Goal: Task Accomplishment & Management: Use online tool/utility

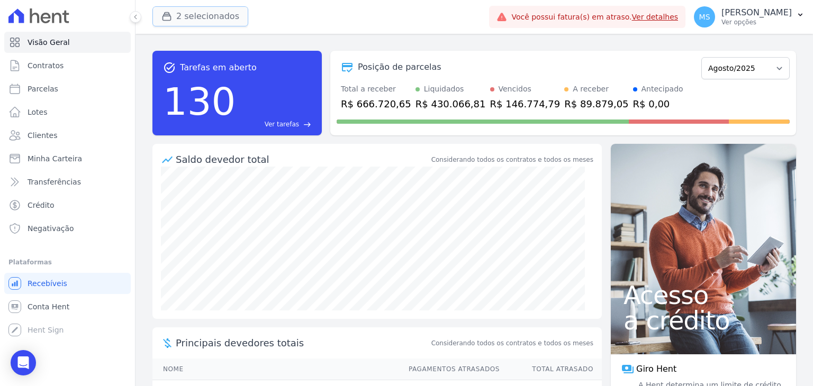
click at [186, 19] on button "2 selecionados" at bounding box center [200, 16] width 96 height 20
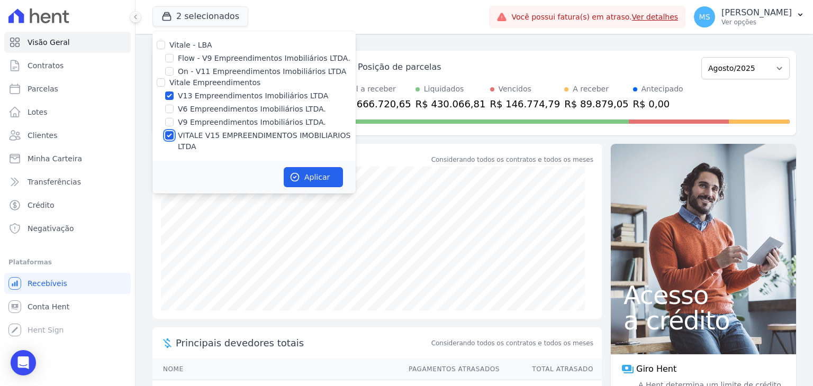
click at [169, 136] on input "VITALE V15 EMPREENDIMENTOS IMOBILIARIOS LTDA" at bounding box center [169, 135] width 8 height 8
checkbox input "false"
drag, startPoint x: 301, startPoint y: 162, endPoint x: 289, endPoint y: 163, distance: 11.7
click at [301, 167] on button "Aplicar" at bounding box center [313, 177] width 59 height 20
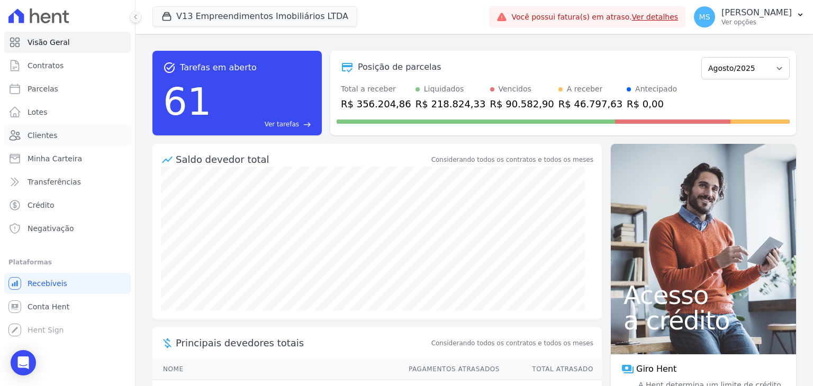
click at [48, 142] on link "Clientes" at bounding box center [67, 135] width 127 height 21
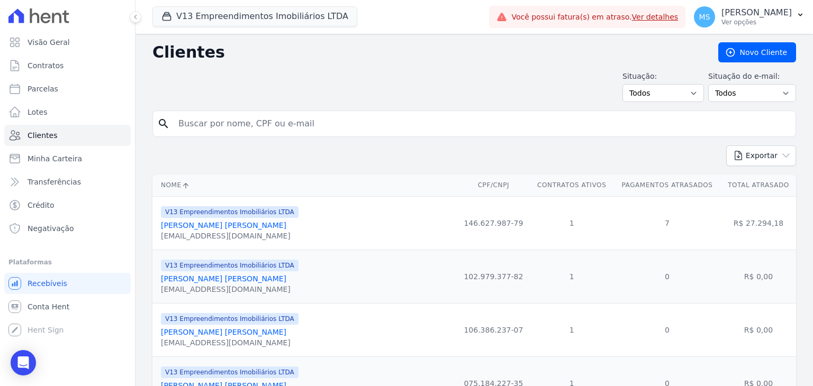
click at [239, 124] on input "search" at bounding box center [481, 123] width 619 height 21
click at [232, 121] on input "search" at bounding box center [481, 123] width 619 height 21
type input "[PERSON_NAME]"
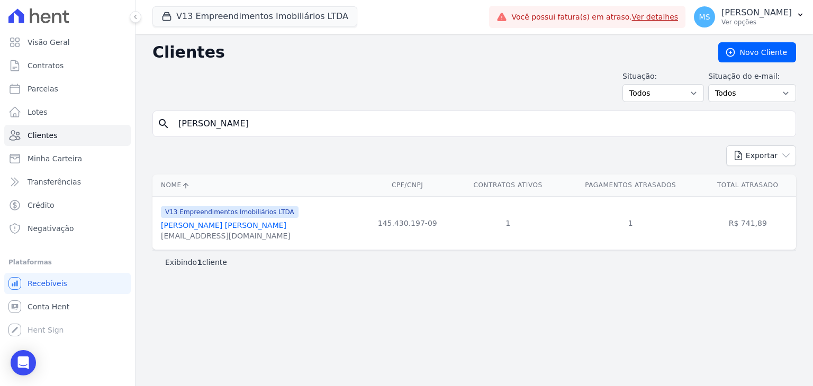
click at [218, 224] on link "[PERSON_NAME] [PERSON_NAME]" at bounding box center [223, 225] width 125 height 8
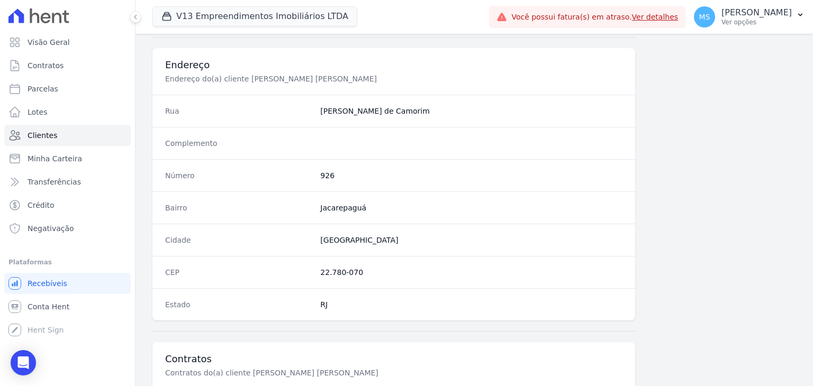
scroll to position [601, 0]
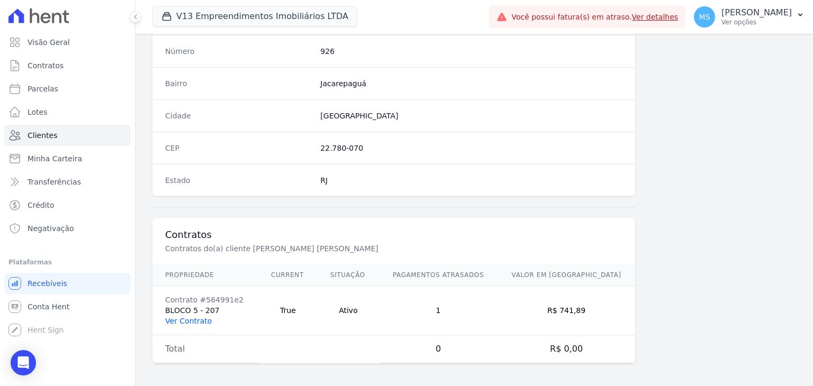
click at [193, 320] on link "Ver Contrato" at bounding box center [188, 321] width 47 height 8
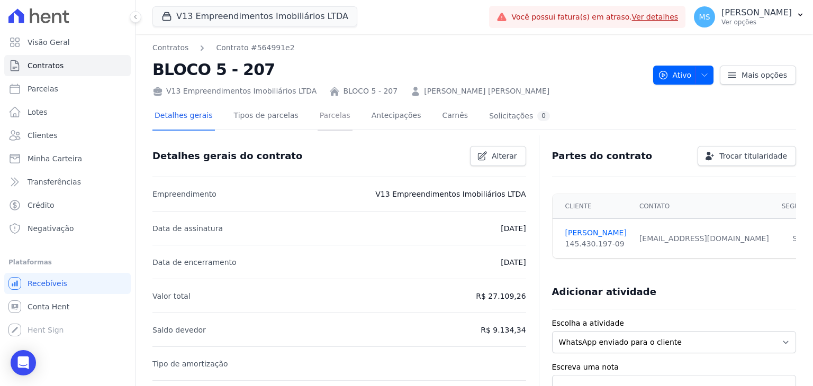
click at [321, 121] on link "Parcelas" at bounding box center [335, 117] width 35 height 28
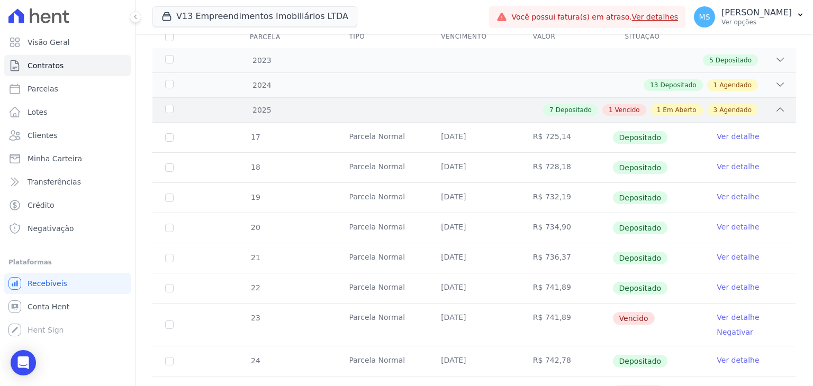
scroll to position [53, 0]
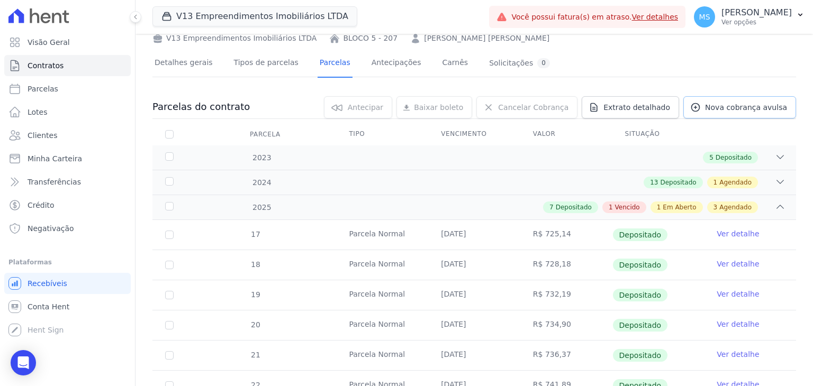
click at [722, 109] on span "Nova cobrança avulsa" at bounding box center [746, 107] width 82 height 11
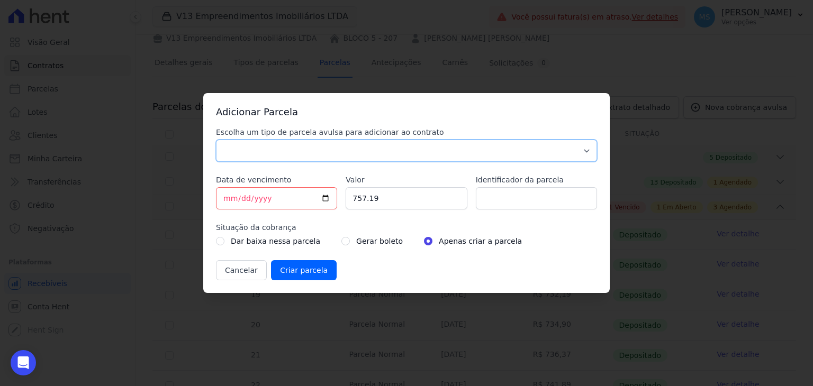
click at [258, 152] on select "Parcela Normal Sinal Caução Intercalada Chaves Pré Chaves Pós Chaves Taxas Quit…" at bounding box center [406, 151] width 381 height 22
select select "others"
click at [216, 140] on select "Parcela Normal Sinal Caução Intercalada Chaves Pré Chaves Pós Chaves Taxas Quit…" at bounding box center [406, 151] width 381 height 22
drag, startPoint x: 383, startPoint y: 199, endPoint x: 339, endPoint y: 195, distance: 44.6
click at [339, 195] on div "Escolha um tipo de parcela avulsa para adicionar ao contrato Parcela Normal Sin…" at bounding box center [406, 204] width 381 height 154
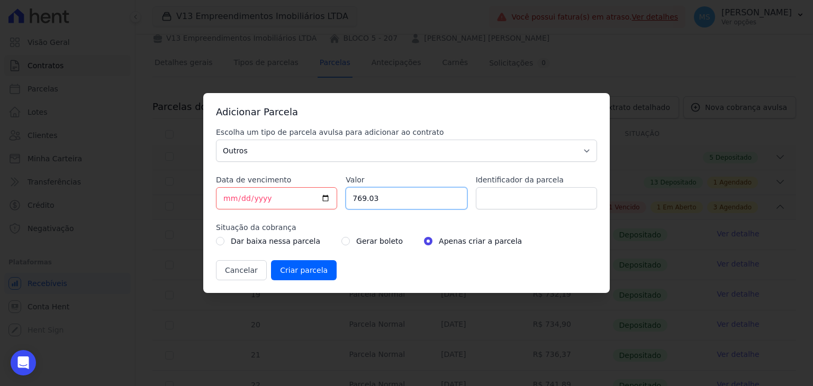
type input "769.03"
type input "BOLETO AVULSO - 185032"
click at [356, 241] on label "Gerar boleto" at bounding box center [379, 241] width 47 height 13
click at [341, 238] on input "radio" at bounding box center [345, 241] width 8 height 8
radio input "true"
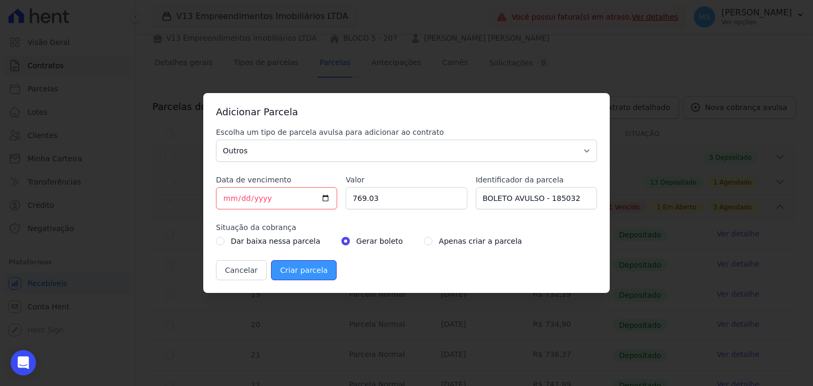
click at [304, 269] on input "Criar parcela" at bounding box center [304, 270] width 66 height 20
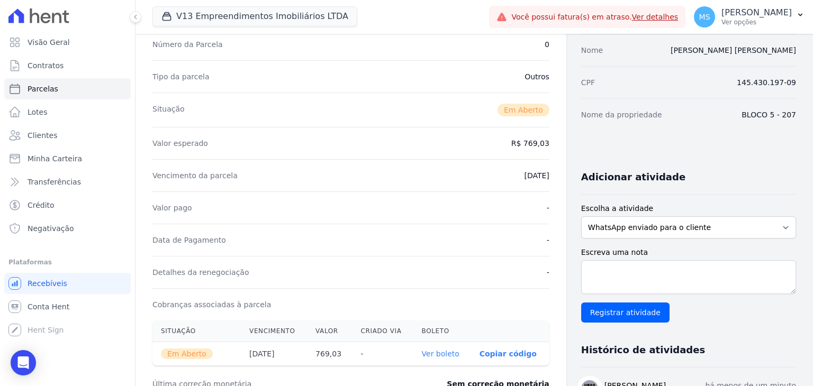
scroll to position [212, 0]
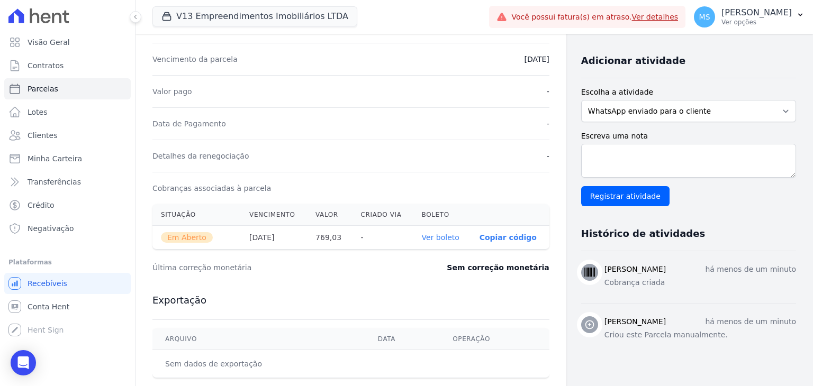
click at [439, 238] on link "Ver boleto" at bounding box center [441, 237] width 38 height 8
click at [216, 15] on button "V13 Empreendimentos Imobiliários LTDA" at bounding box center [254, 16] width 205 height 20
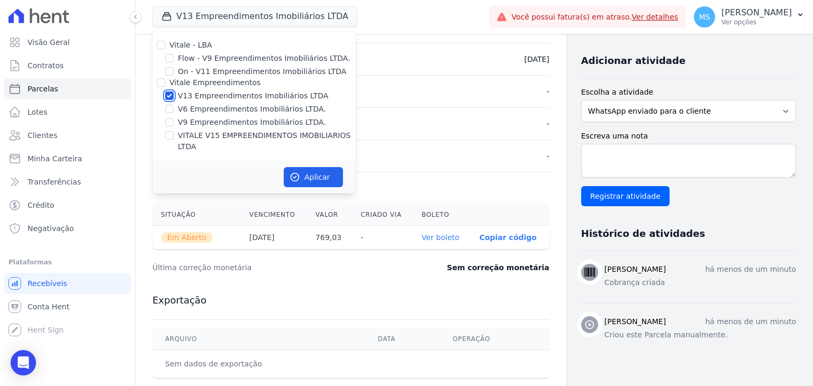
click at [167, 96] on input "V13 Empreendimentos Imobiliários LTDA" at bounding box center [169, 96] width 8 height 8
checkbox input "false"
click at [172, 138] on input "VITALE V15 EMPREENDIMENTOS IMOBILIARIOS LTDA" at bounding box center [169, 135] width 8 height 8
checkbox input "true"
click at [288, 167] on button "Aplicar" at bounding box center [313, 177] width 59 height 20
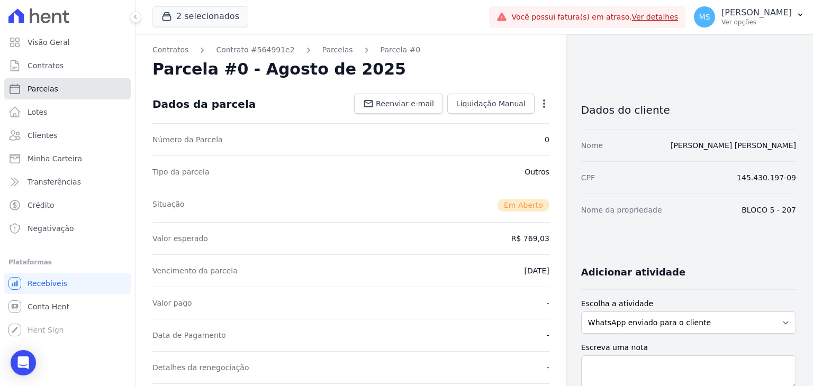
click at [37, 92] on span "Parcelas" at bounding box center [43, 89] width 31 height 11
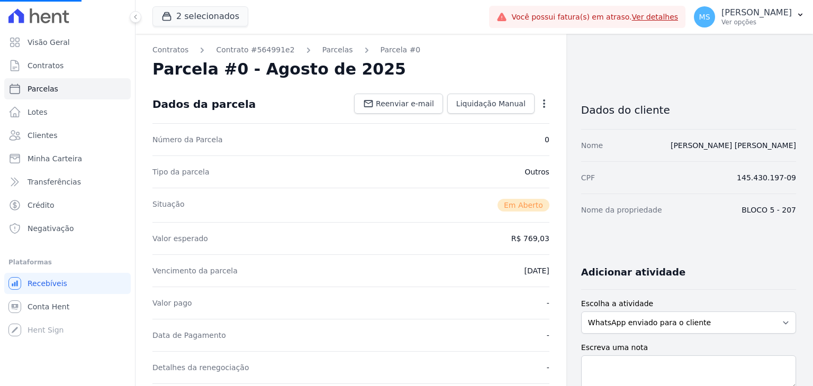
select select
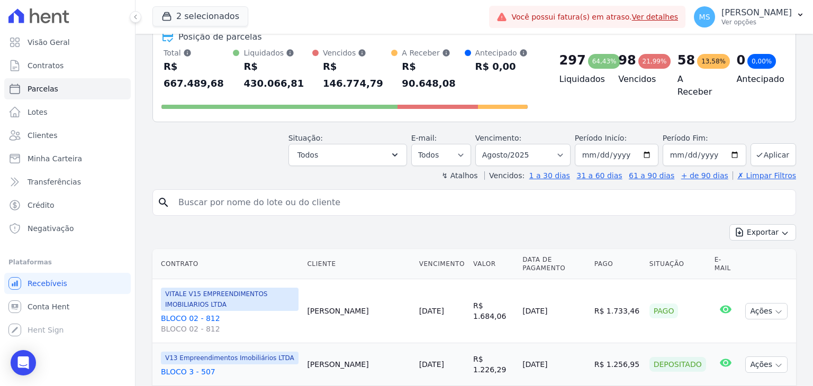
scroll to position [106, 0]
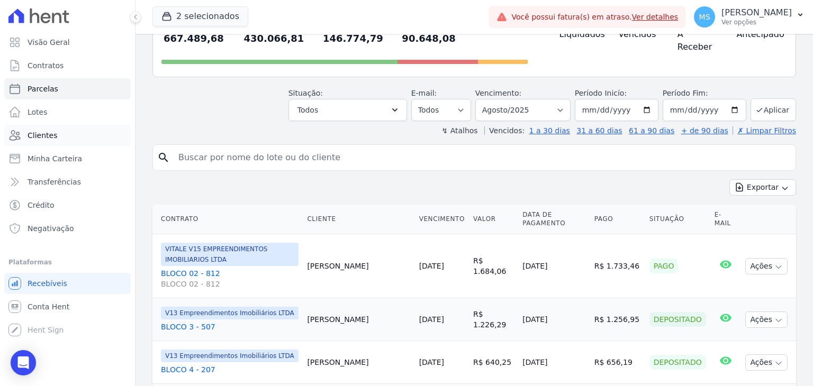
click at [39, 132] on span "Clientes" at bounding box center [43, 135] width 30 height 11
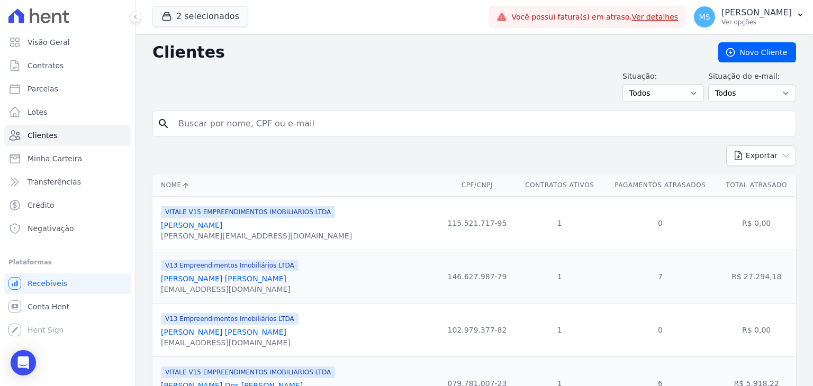
click at [266, 123] on input "search" at bounding box center [481, 123] width 619 height 21
type input "THAIS DE [DEMOGRAPHIC_DATA]"
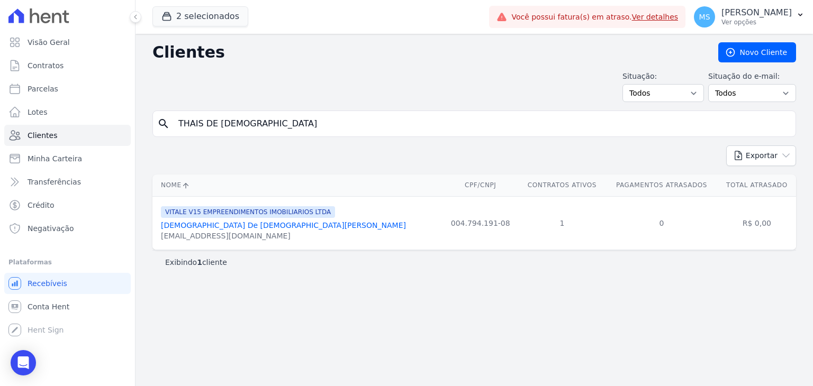
click at [203, 230] on link "[DEMOGRAPHIC_DATA] De [DEMOGRAPHIC_DATA][PERSON_NAME]" at bounding box center [283, 225] width 245 height 8
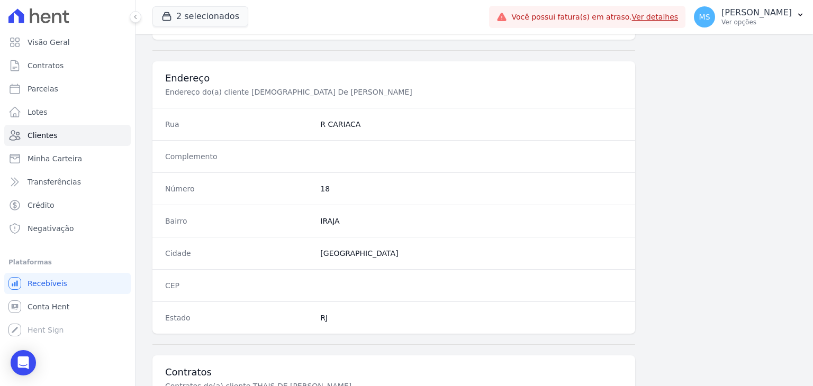
scroll to position [582, 0]
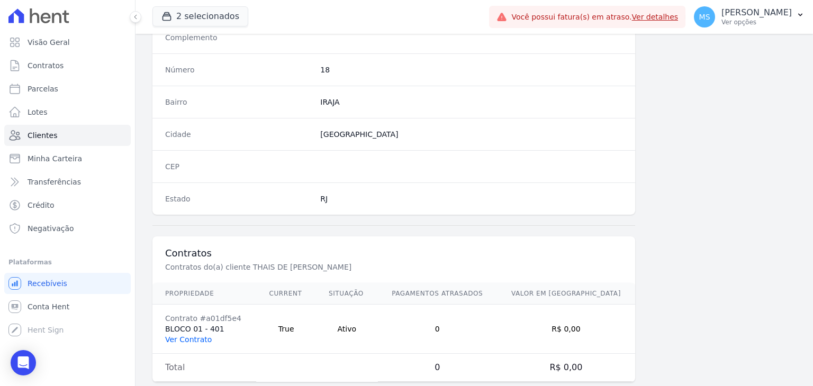
click at [192, 340] on link "Ver Contrato" at bounding box center [188, 340] width 47 height 8
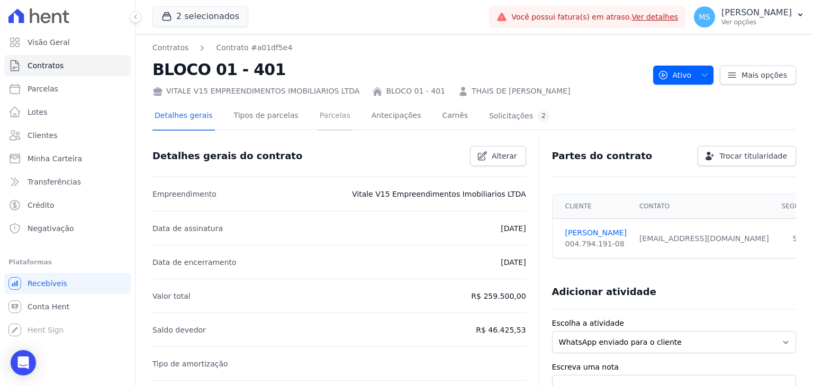
click at [318, 120] on link "Parcelas" at bounding box center [335, 117] width 35 height 28
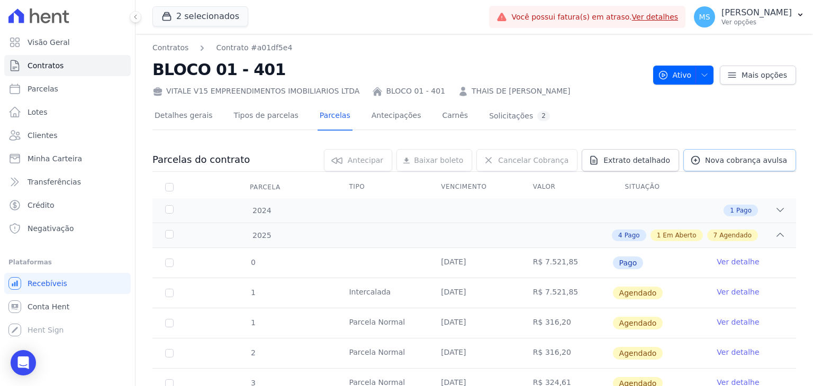
click at [749, 157] on span "Nova cobrança avulsa" at bounding box center [746, 160] width 82 height 11
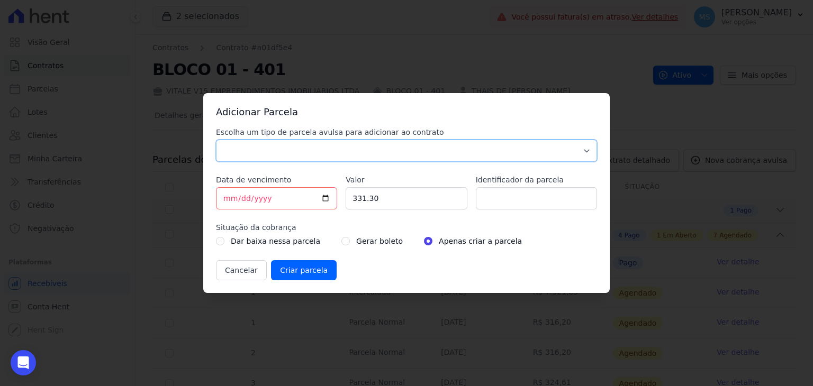
drag, startPoint x: 292, startPoint y: 153, endPoint x: 288, endPoint y: 159, distance: 7.6
click at [292, 153] on select "Parcela Normal Sinal Caução Intercalada Chaves Pré Chaves Pós Chaves Taxas Quit…" at bounding box center [406, 151] width 381 height 22
select select "advance"
click at [216, 140] on select "Parcela Normal Sinal Caução Intercalada Chaves Pré Chaves Pós Chaves Taxas Quit…" at bounding box center [406, 151] width 381 height 22
click at [232, 201] on input "[DATE]" at bounding box center [276, 198] width 121 height 22
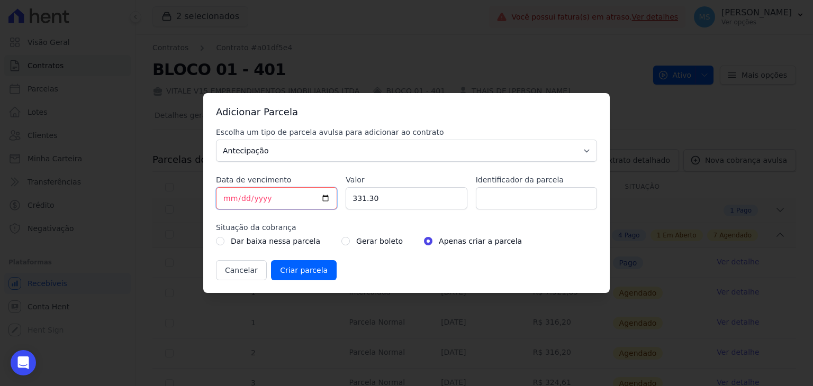
type input "[DATE]"
type input "3"
type input "650.00"
type input "b"
drag, startPoint x: 583, startPoint y: 197, endPoint x: 668, endPoint y: 167, distance: 89.6
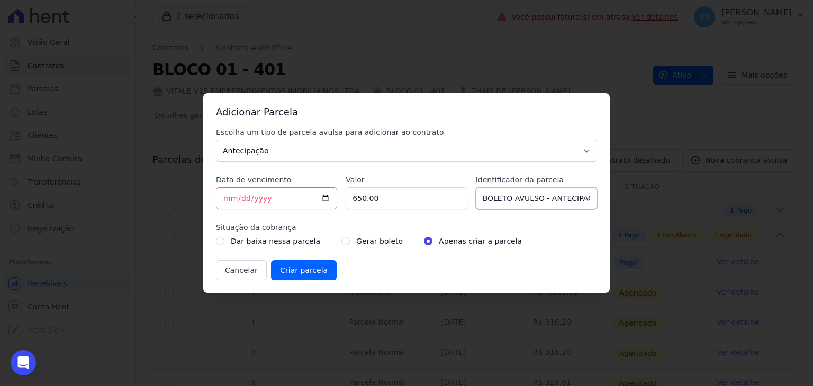
click at [583, 197] on input "BOLETO AVULSO - ANTECIPAÇÃO -" at bounding box center [536, 198] width 121 height 22
type input "BOLETO AVULSO - ANTECIPAÇÃO - 249782 ; 249783"
click at [341, 241] on input "radio" at bounding box center [345, 241] width 8 height 8
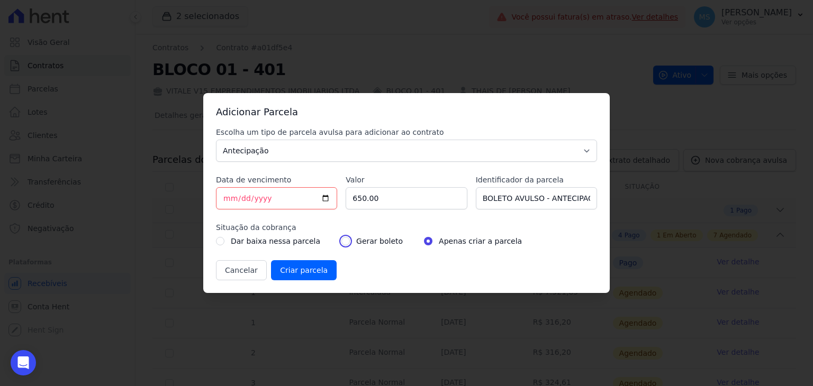
radio input "true"
click at [313, 271] on input "Criar parcela" at bounding box center [304, 270] width 66 height 20
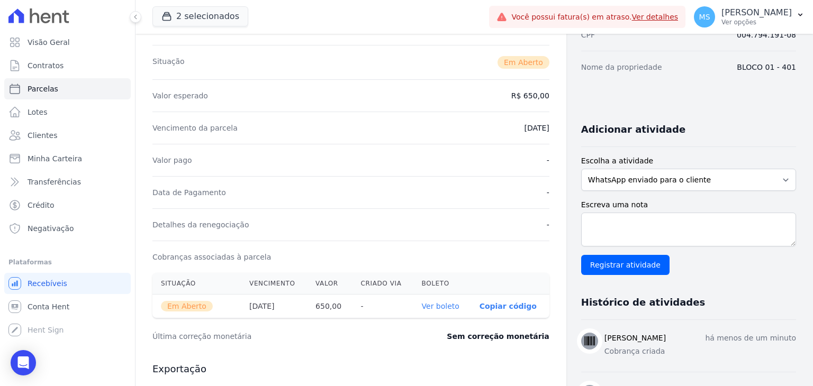
scroll to position [265, 0]
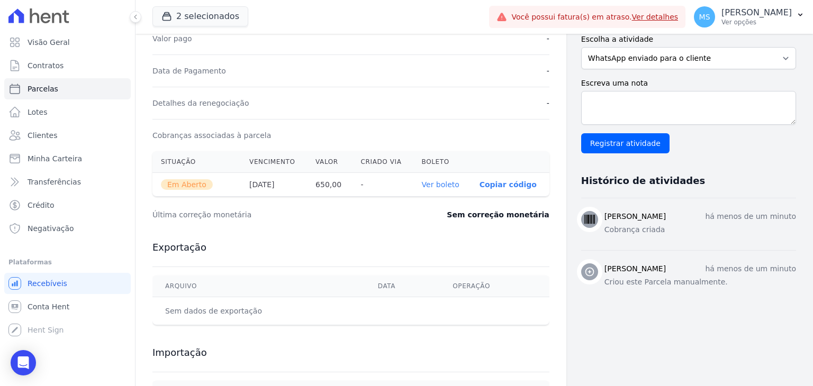
click at [439, 181] on link "Ver boleto" at bounding box center [441, 185] width 38 height 8
